Goal: Task Accomplishment & Management: Complete application form

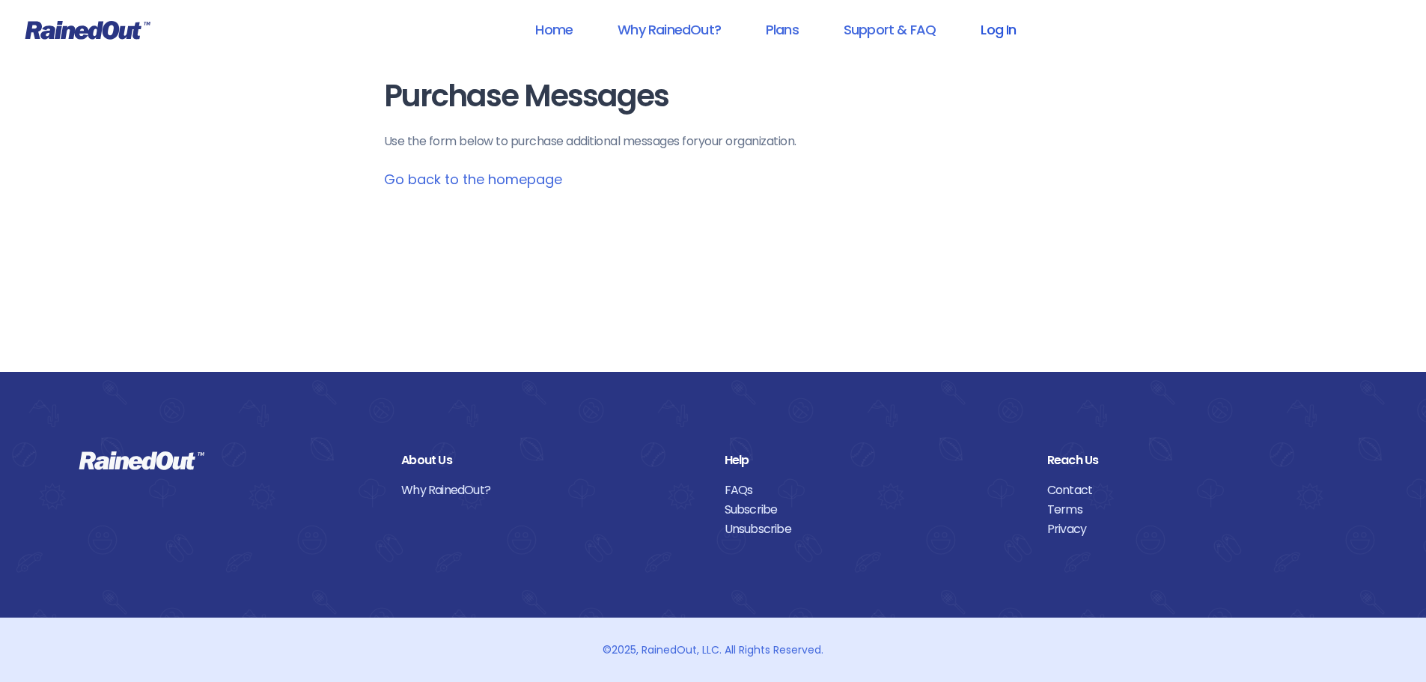
click at [998, 31] on link "Log In" at bounding box center [998, 30] width 74 height 34
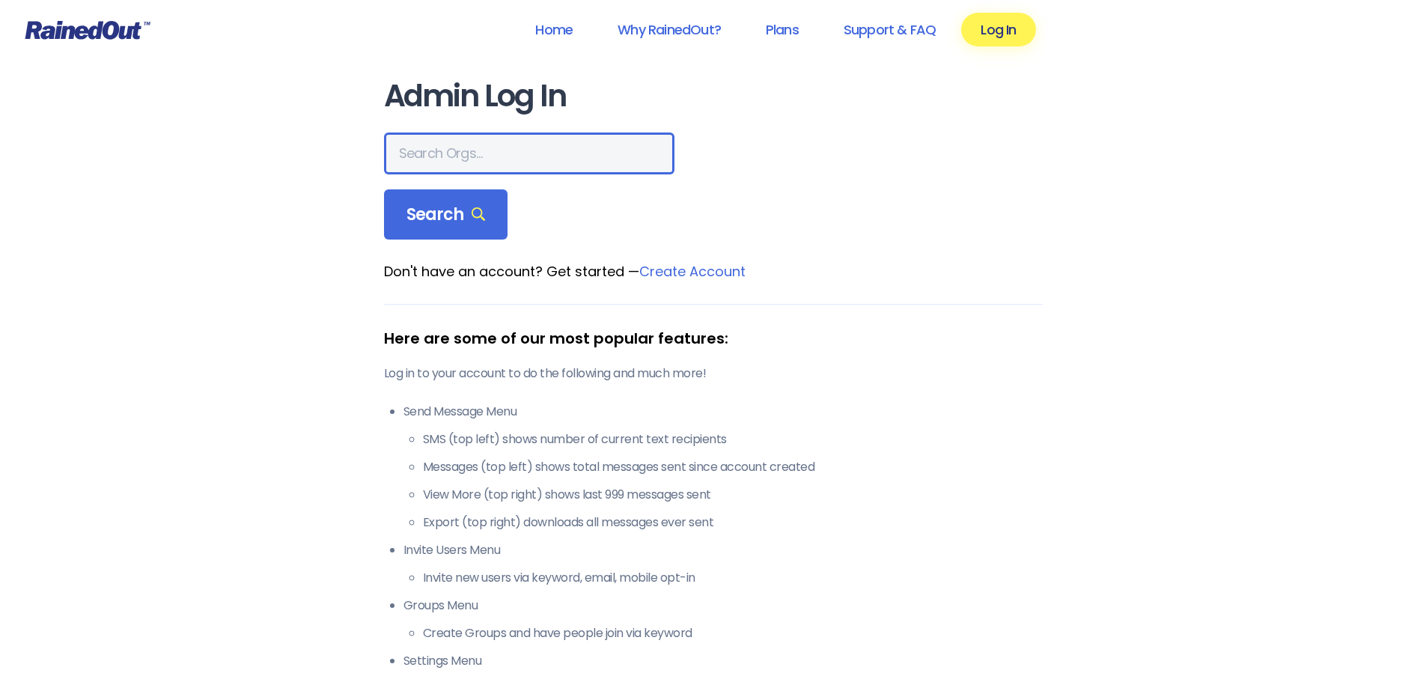
click at [435, 140] on input "text" at bounding box center [529, 154] width 291 height 42
type input "[PERSON_NAME] brands"
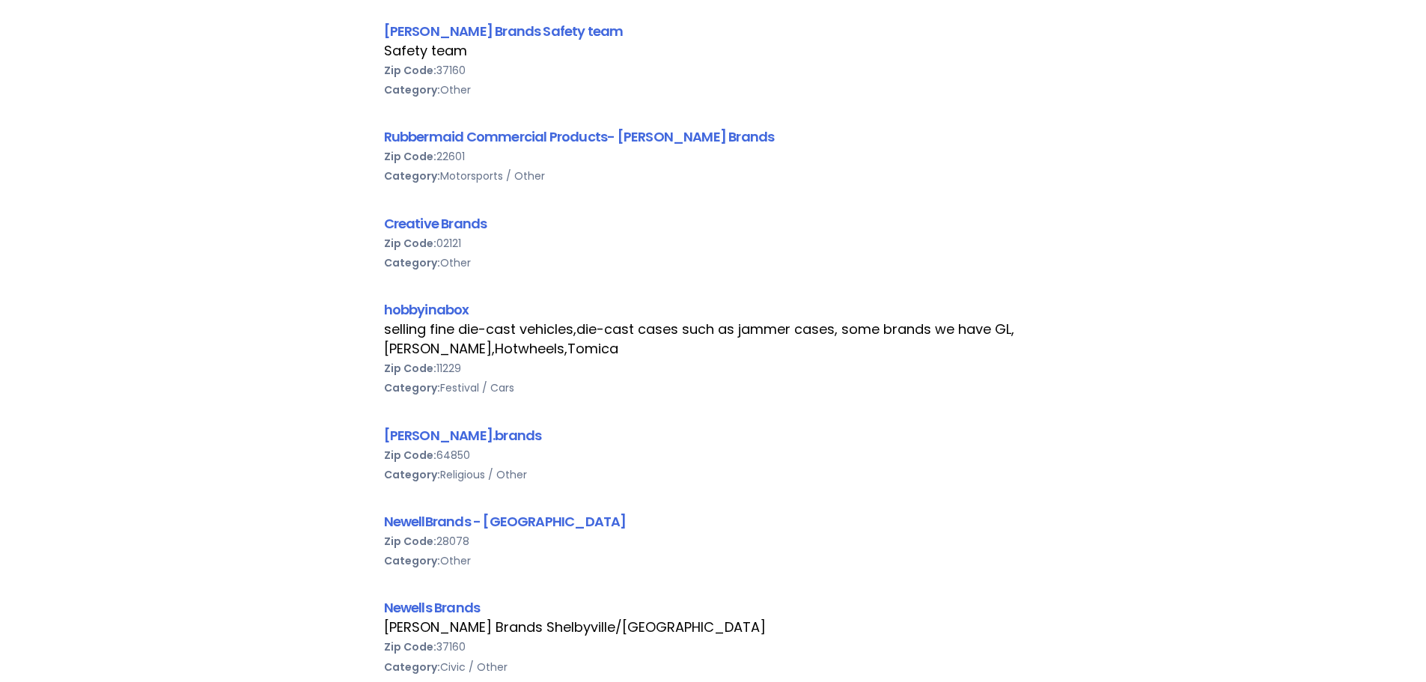
scroll to position [599, 0]
click at [443, 601] on link "Newells Brands" at bounding box center [432, 606] width 97 height 19
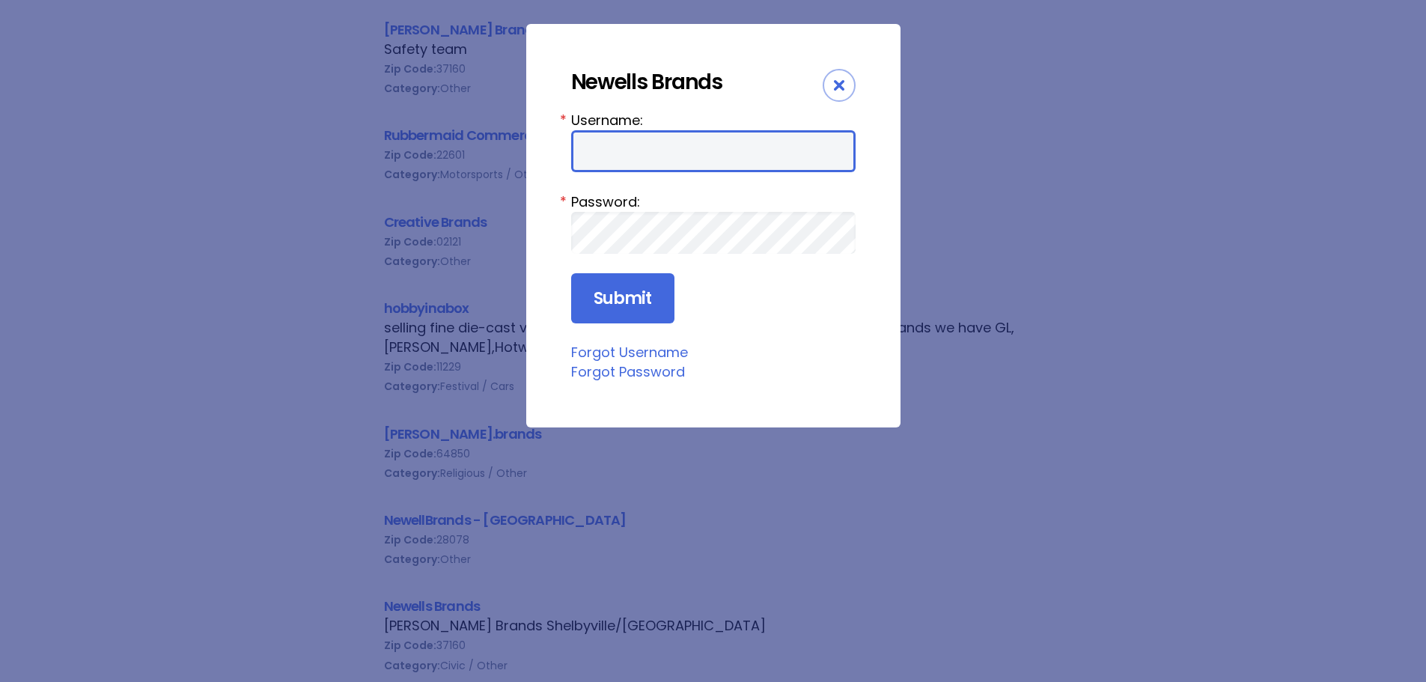
click at [729, 151] on input "Username:" at bounding box center [713, 151] width 285 height 42
type input "[PERSON_NAME][EMAIL_ADDRESS][DOMAIN_NAME]"
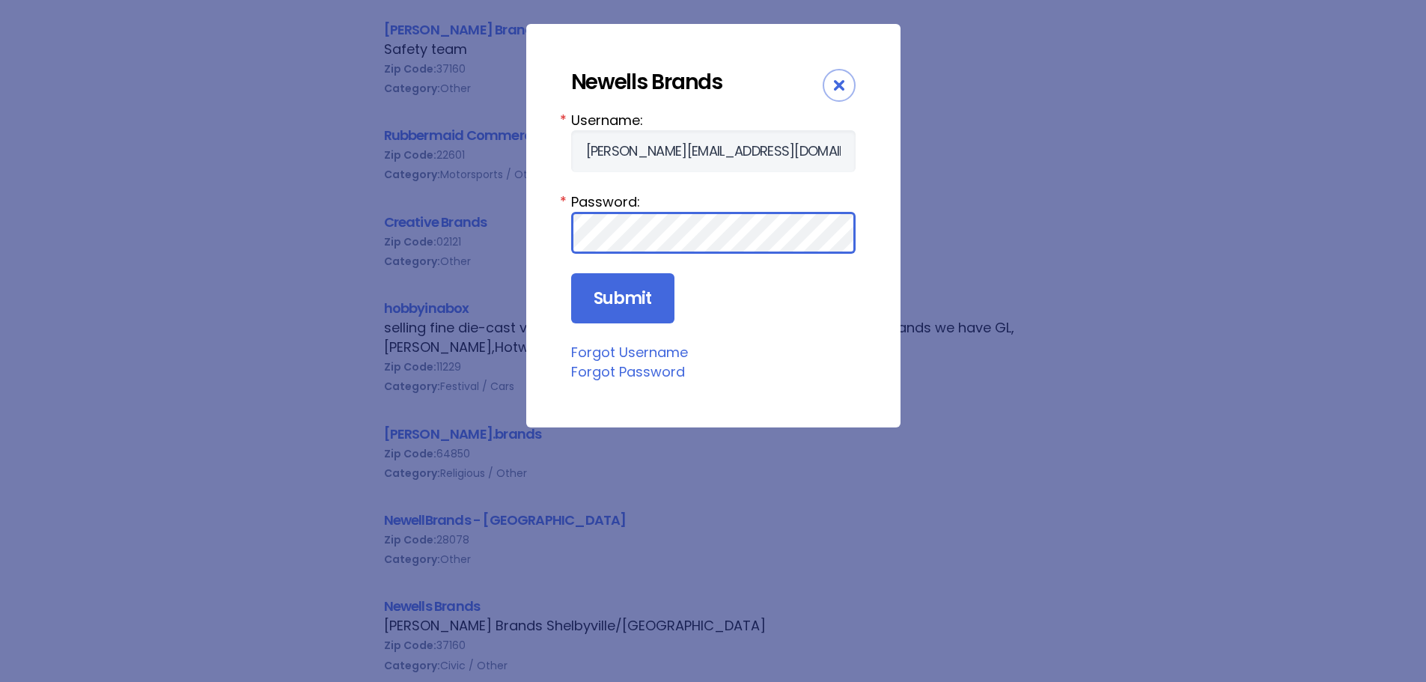
click at [571, 273] on input "Submit" at bounding box center [622, 298] width 103 height 51
